Goal: Communication & Community: Answer question/provide support

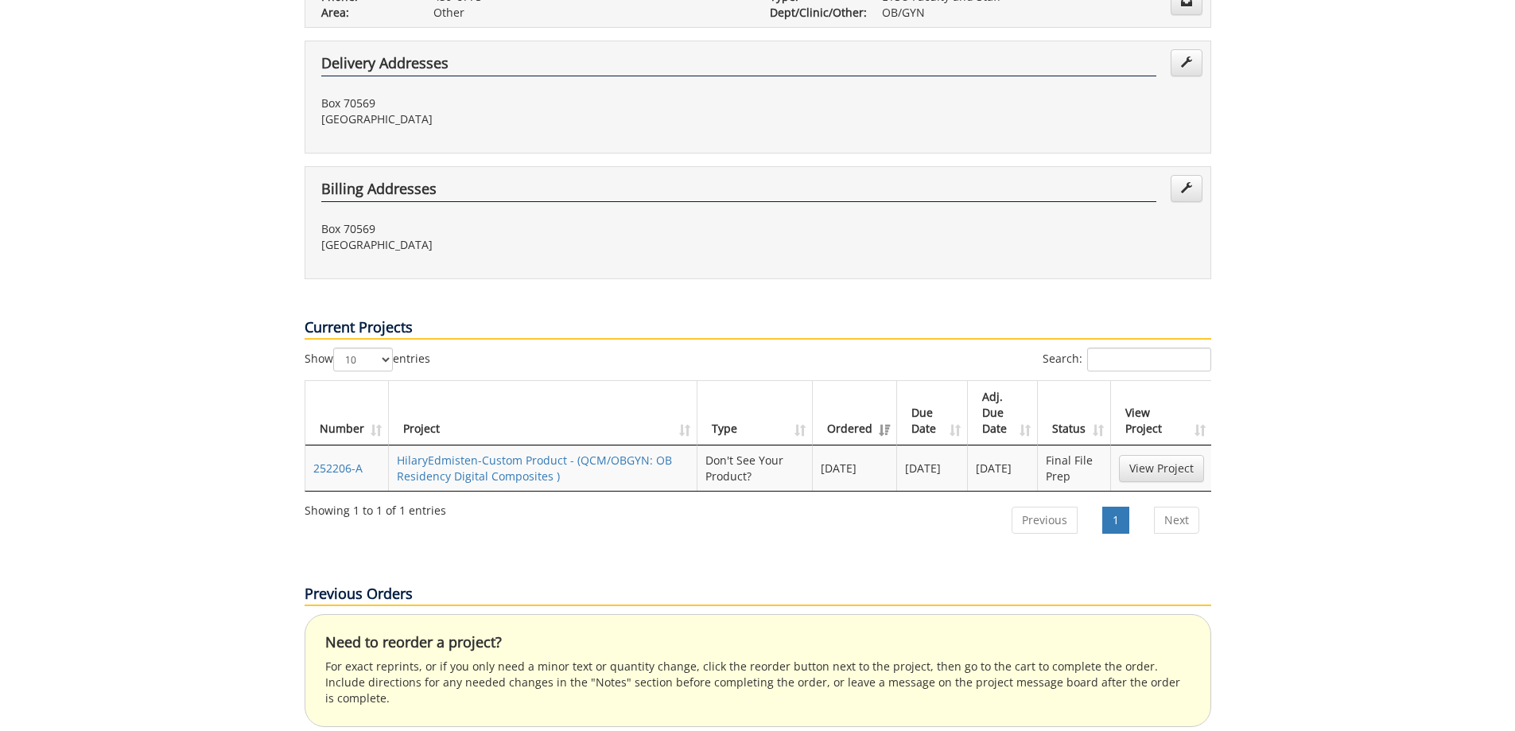
scroll to position [398, 0]
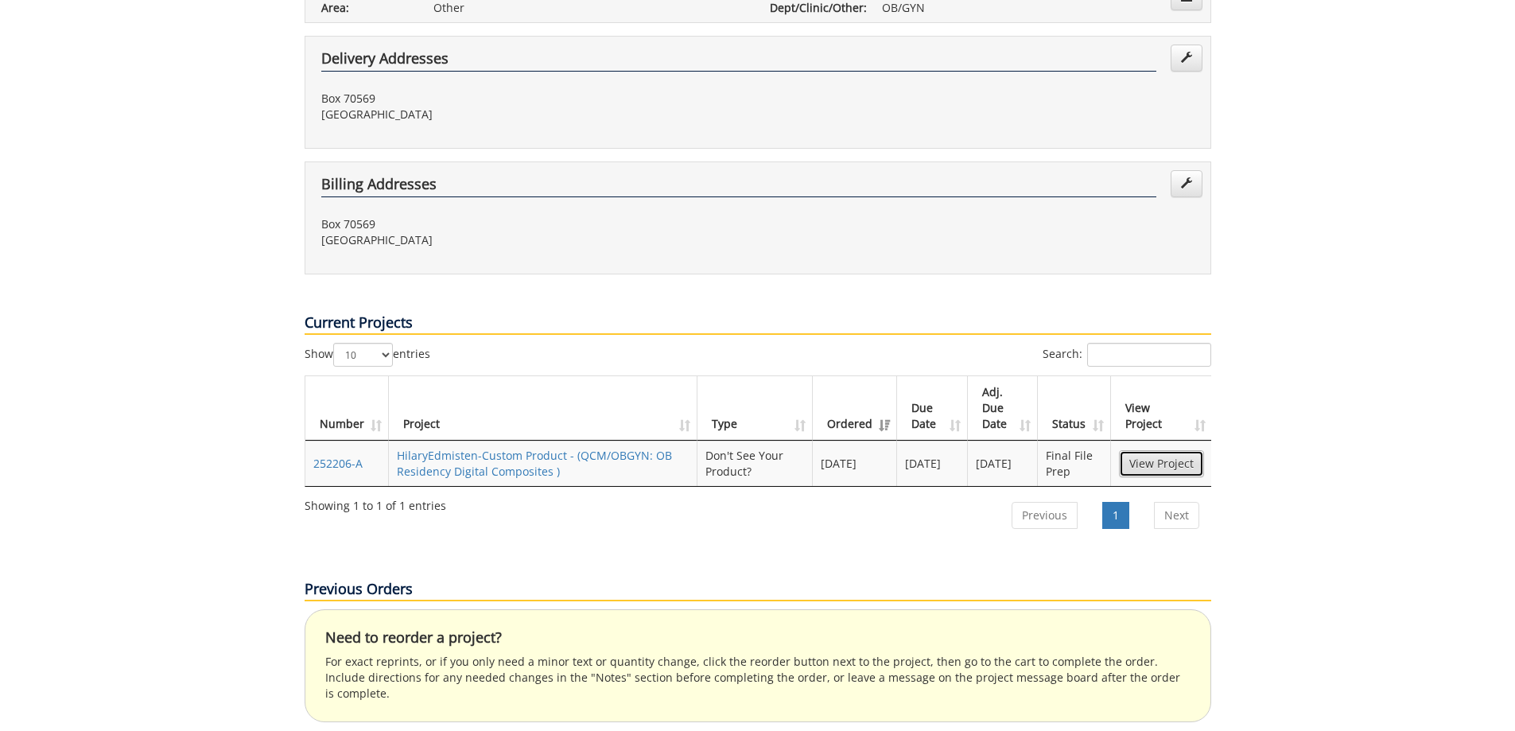
click at [1158, 462] on link "View Project" at bounding box center [1161, 463] width 85 height 27
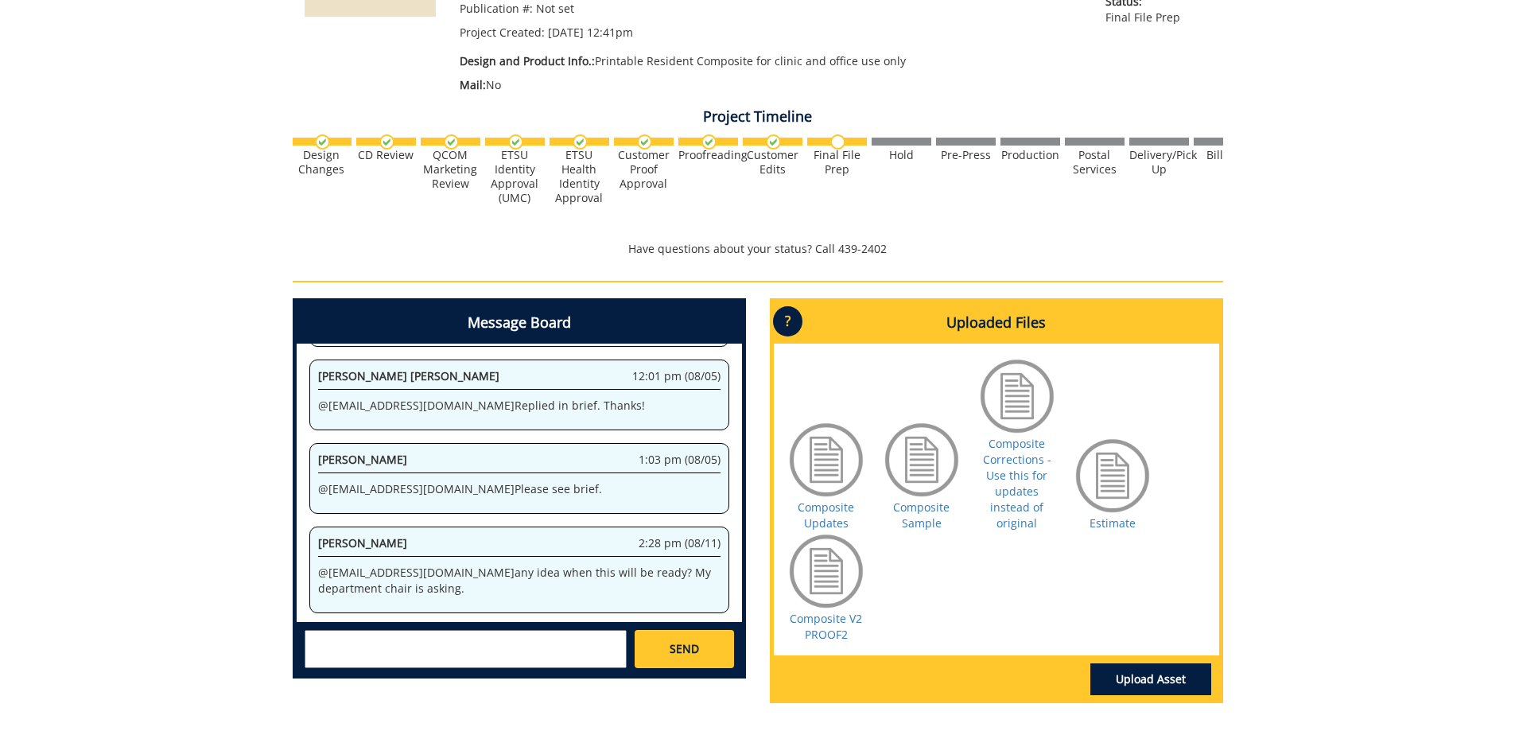
scroll to position [1337, 0]
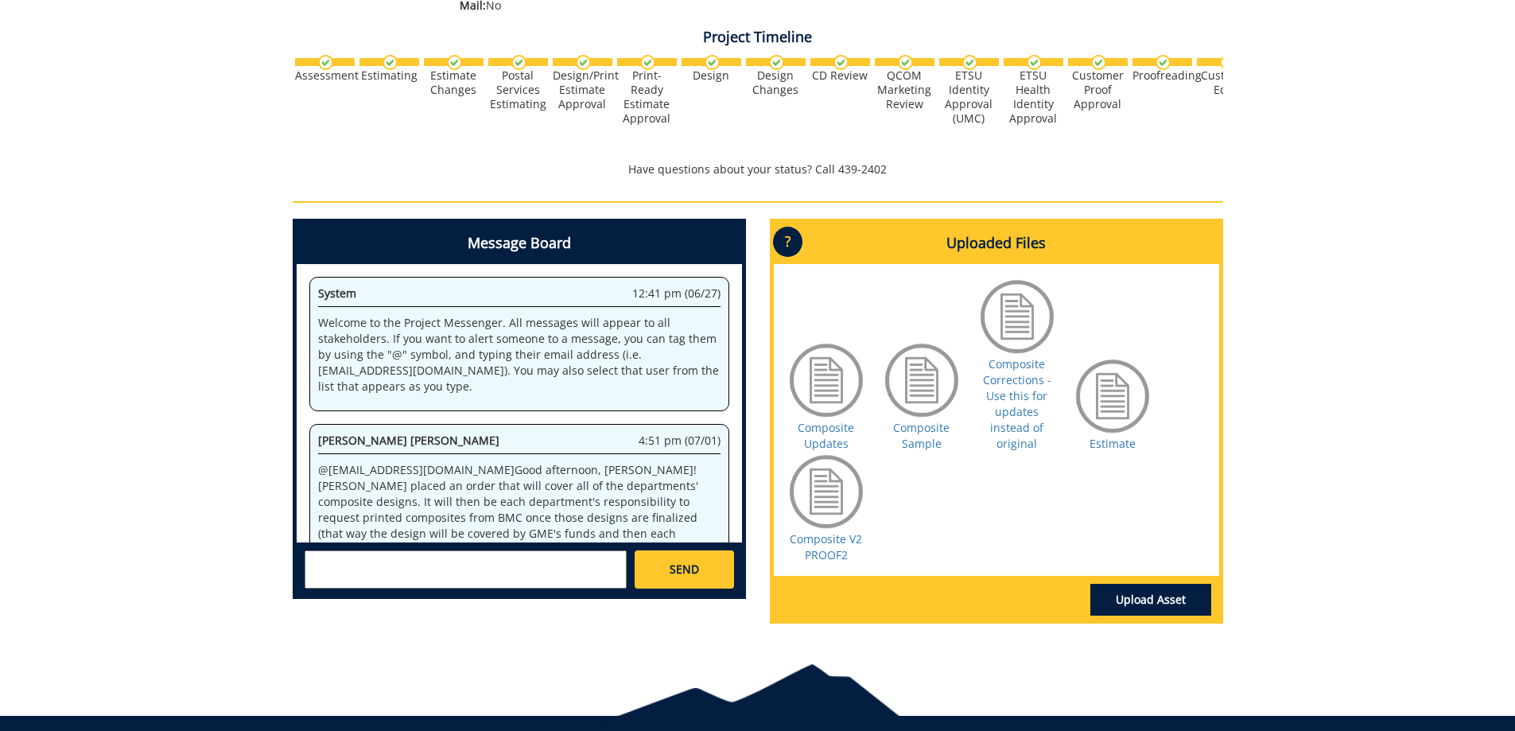
scroll to position [1129185, 0]
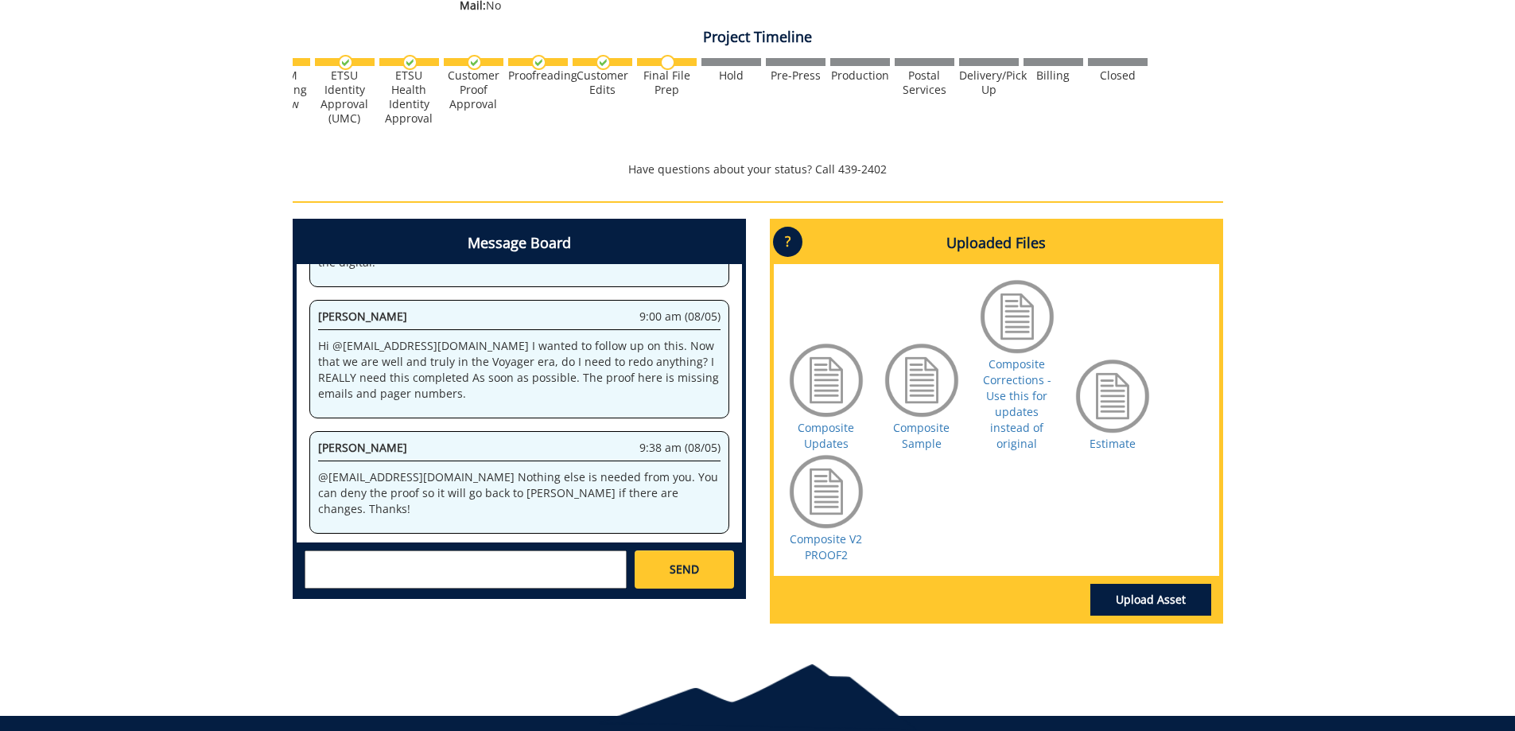
click at [494, 565] on textarea at bounding box center [466, 569] width 322 height 38
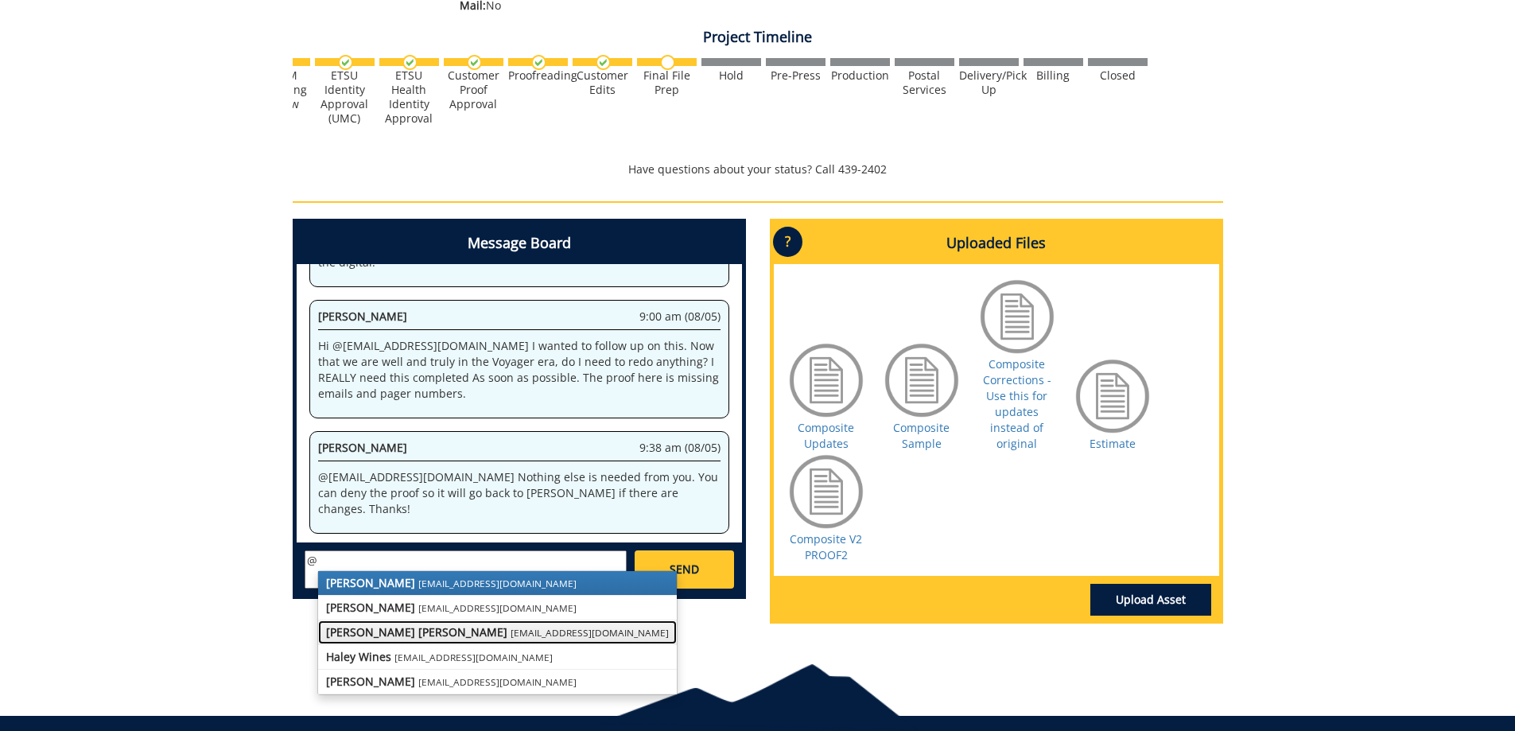
click at [510, 632] on small "[EMAIL_ADDRESS][DOMAIN_NAME]" at bounding box center [589, 632] width 158 height 13
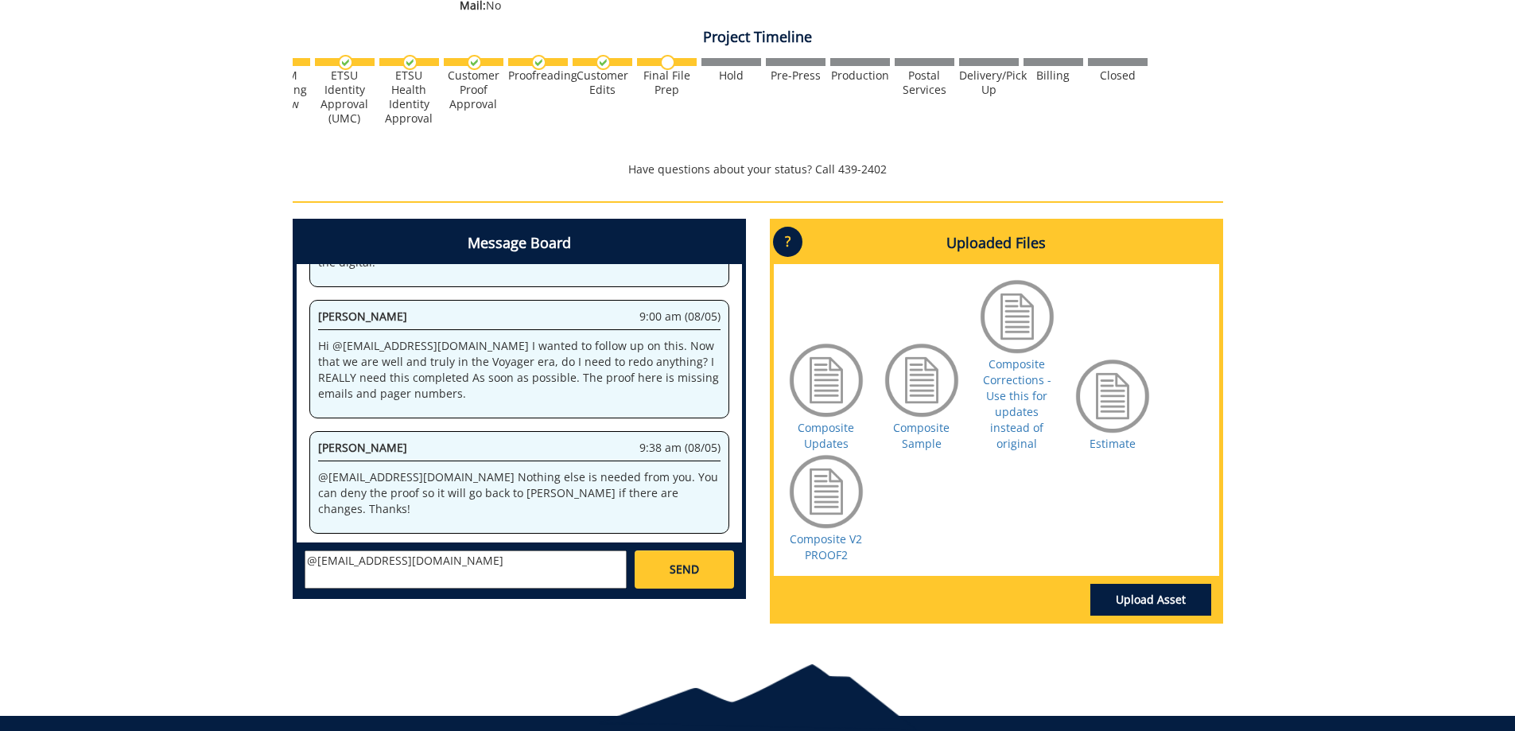
scroll to position [1132389, 0]
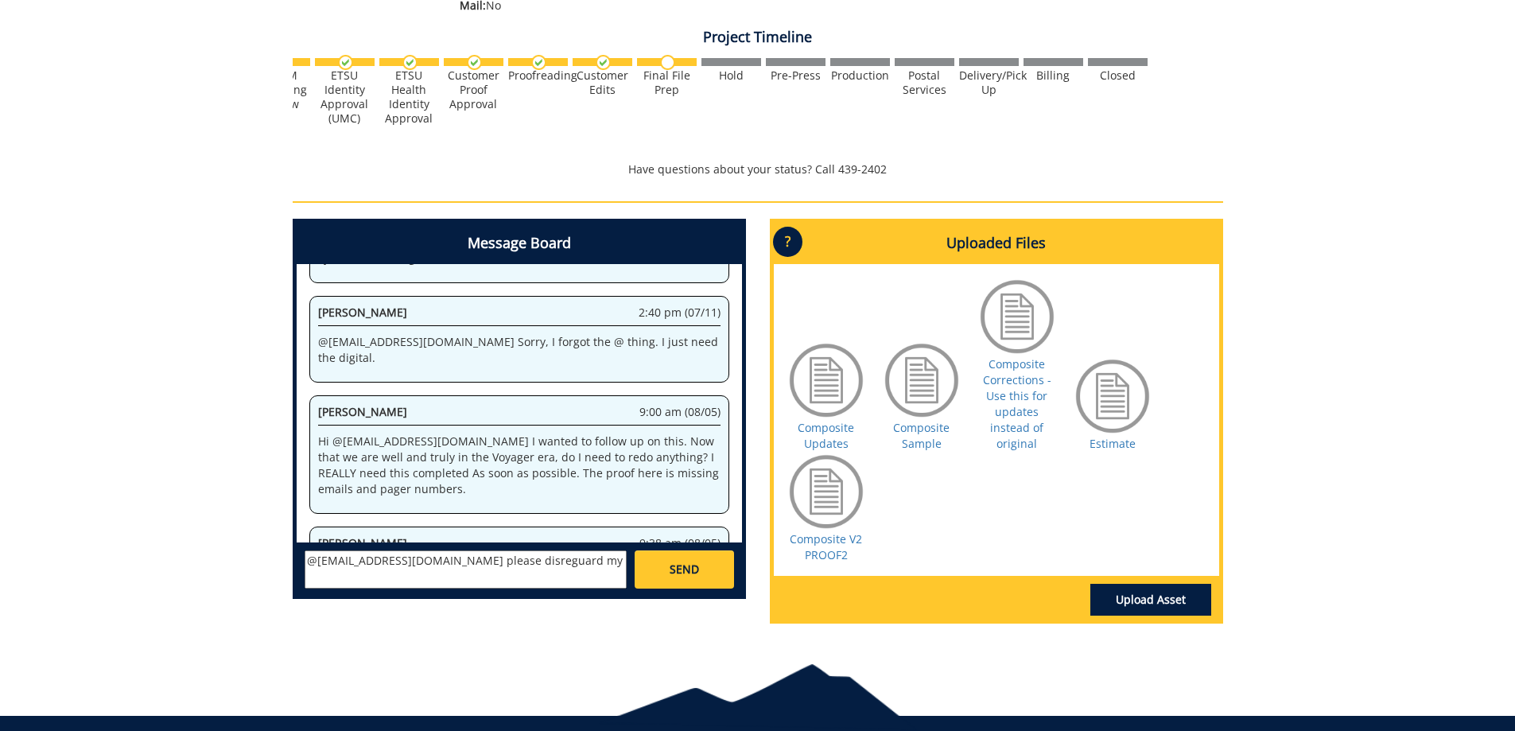
click at [487, 560] on textarea "@[EMAIL_ADDRESS][DOMAIN_NAME] please disreguard my" at bounding box center [466, 569] width 322 height 38
click at [581, 551] on textarea "@[EMAIL_ADDRESS][DOMAIN_NAME] please disregard my" at bounding box center [466, 569] width 322 height 38
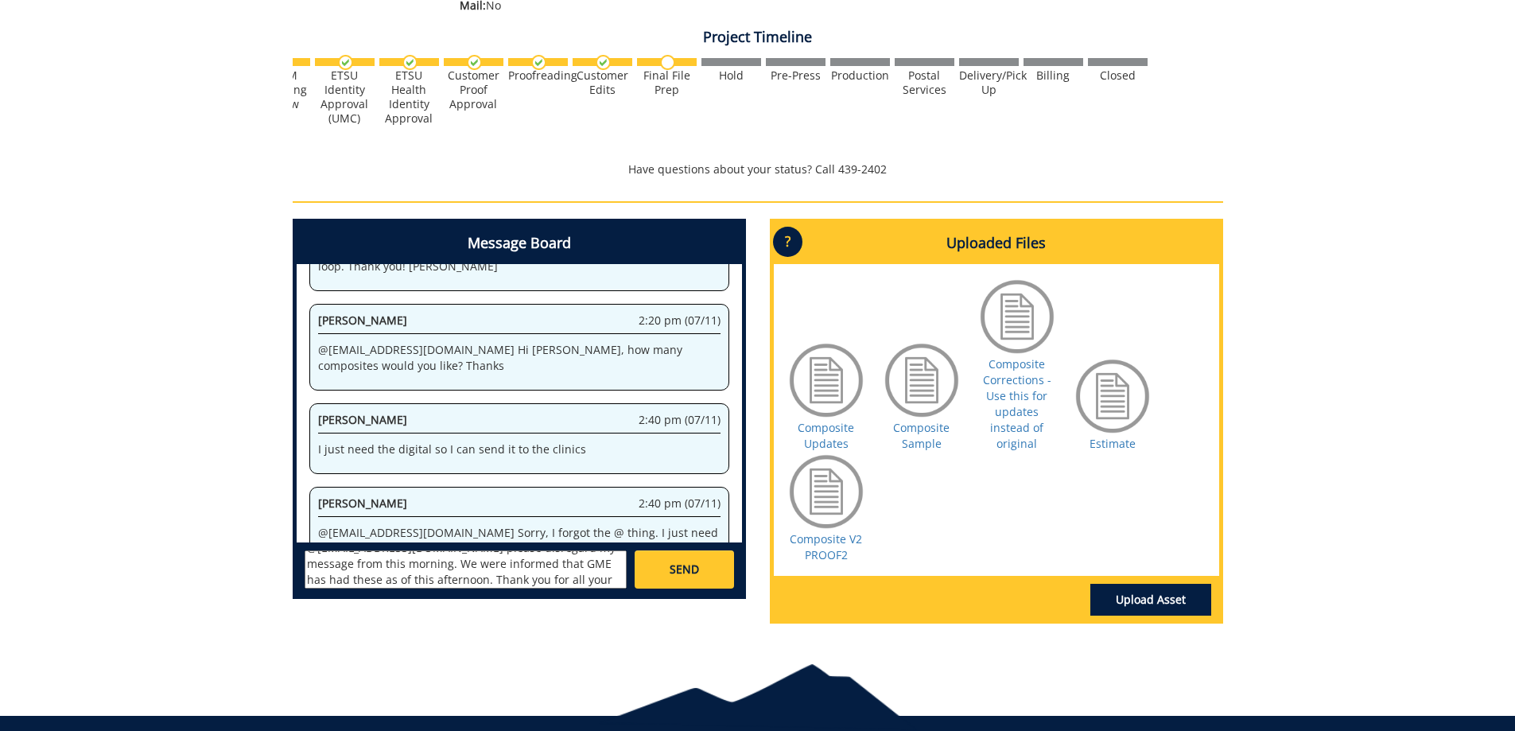
scroll to position [1142001, 0]
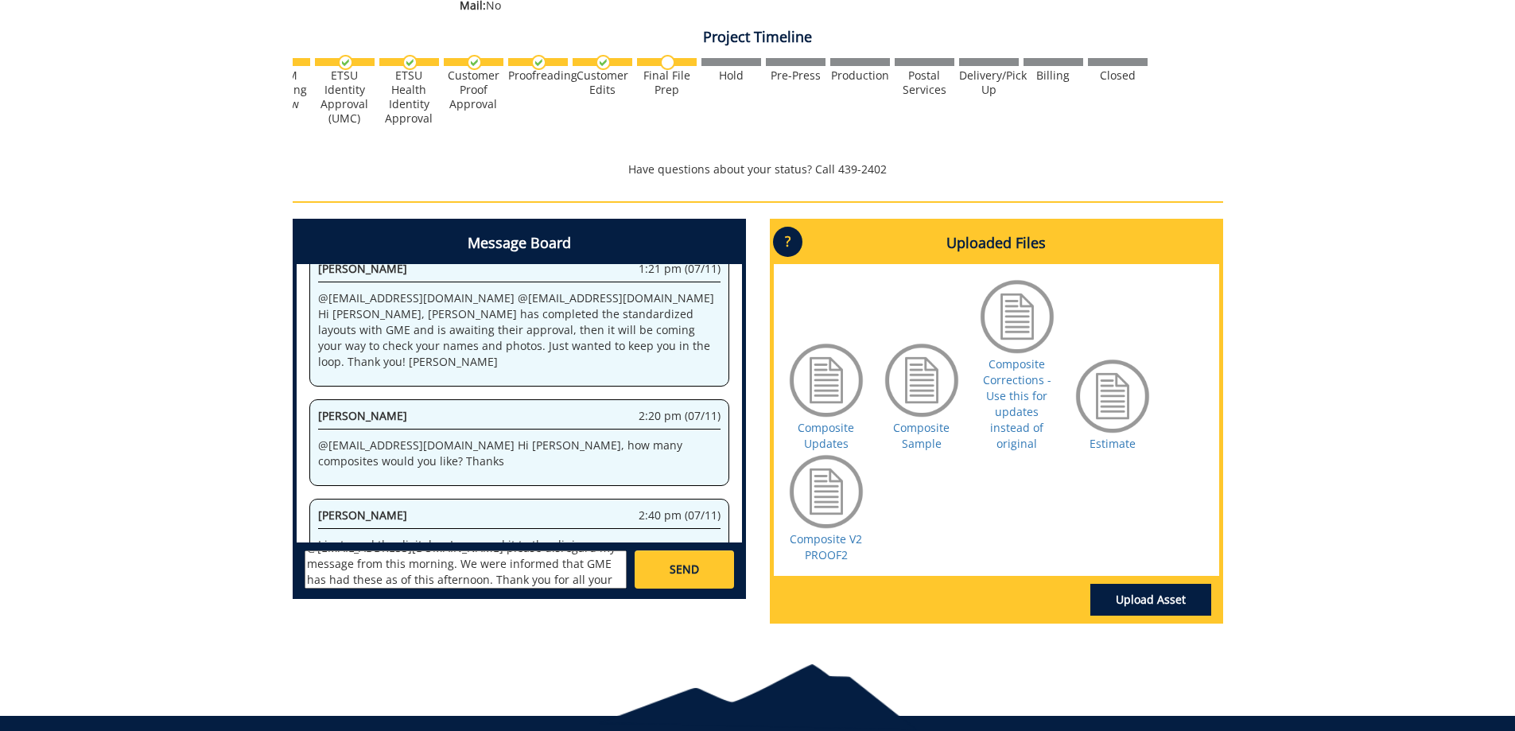
type textarea "@[EMAIL_ADDRESS][DOMAIN_NAME] please disregard my message from this morning. We…"
click at [669, 567] on span "SEND" at bounding box center [683, 569] width 29 height 16
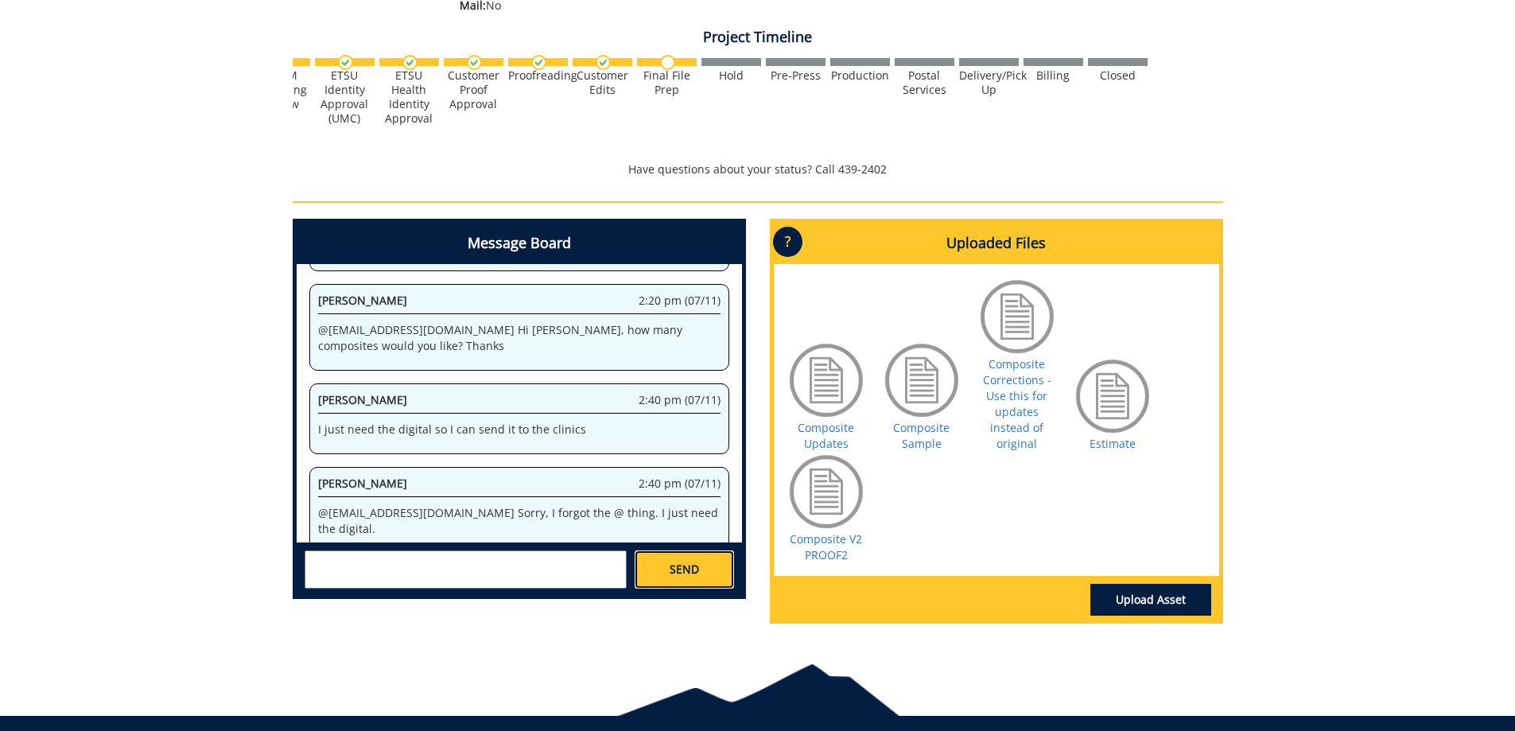
scroll to position [1143719, 0]
